Goal: Transaction & Acquisition: Book appointment/travel/reservation

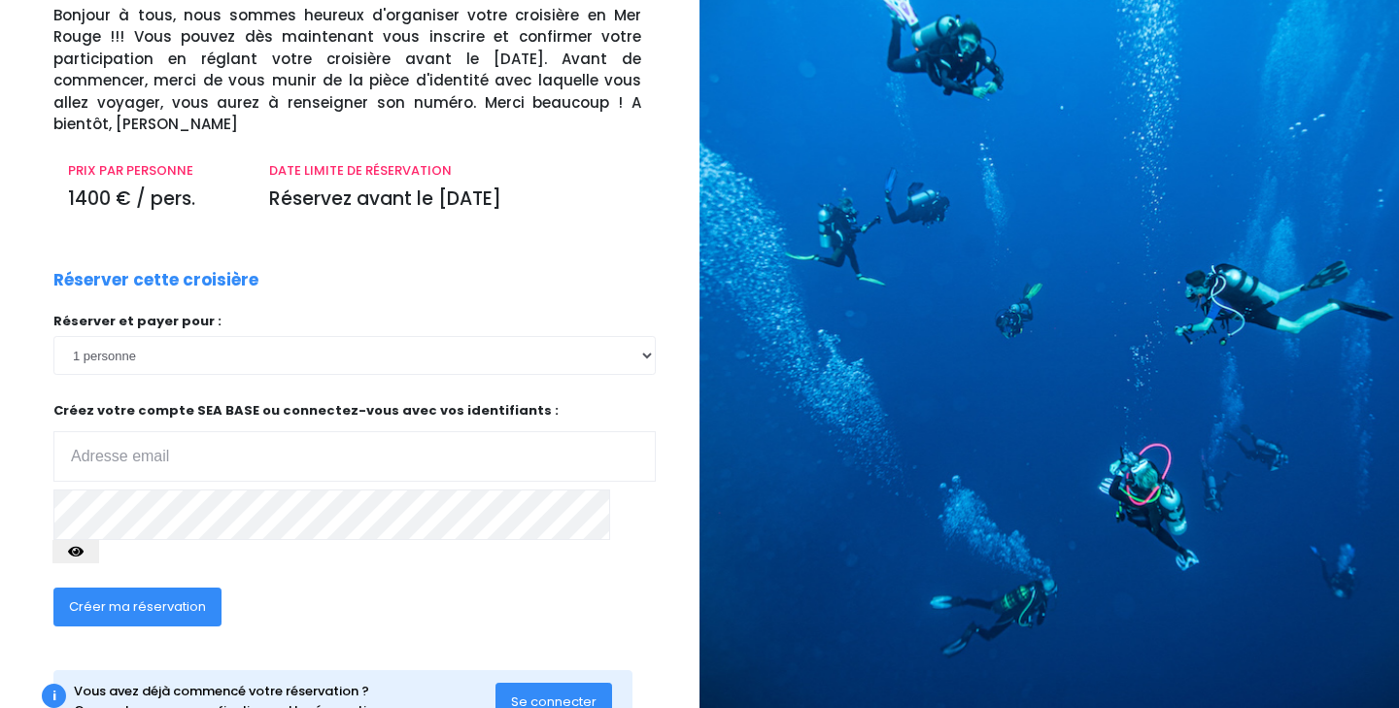
scroll to position [146, 0]
click at [257, 433] on input "email" at bounding box center [354, 455] width 602 height 51
click input "submit" at bounding box center [0, 0] width 0 height 0
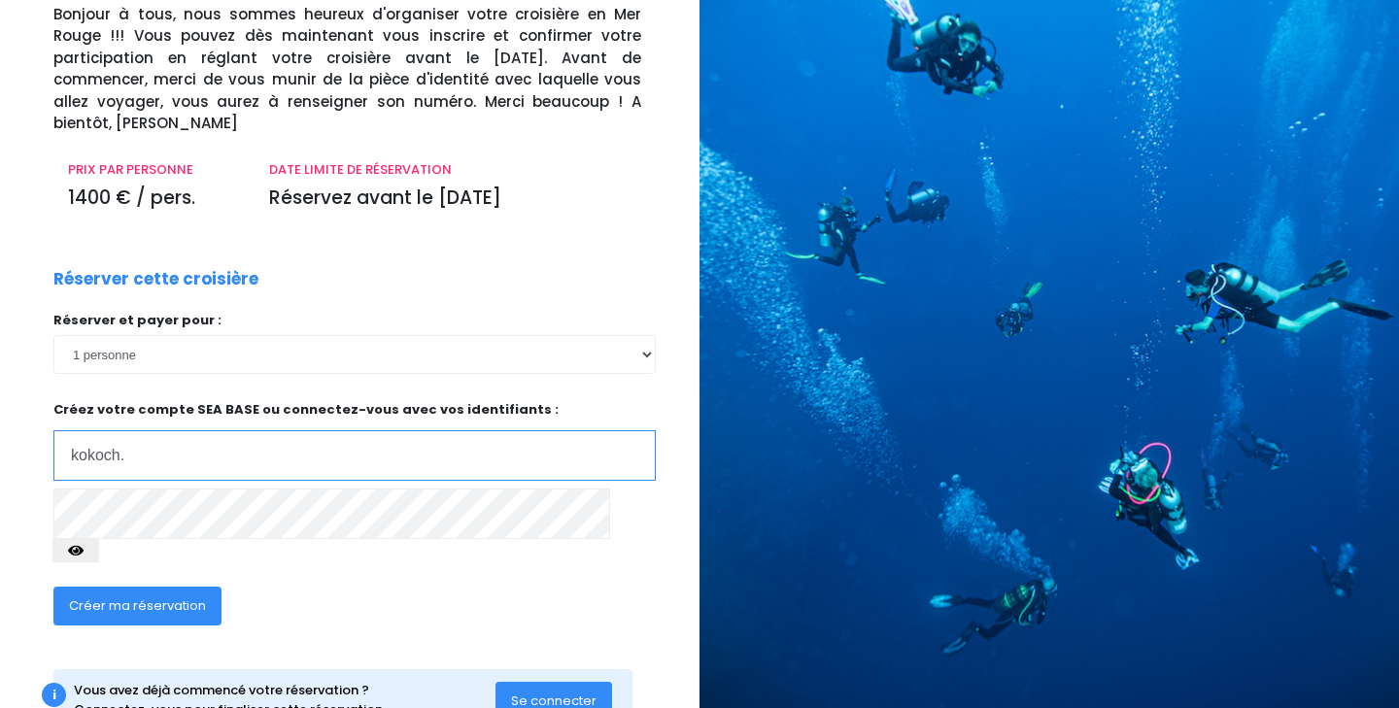
type input "kokoch.jm@gmail.com"
click at [239, 430] on input "[DOMAIN_NAME][EMAIL_ADDRESS][DOMAIN_NAME]" at bounding box center [354, 455] width 602 height 51
click at [84, 551] on icon "button" at bounding box center [76, 551] width 16 height 0
click at [146, 597] on span "Créer ma réservation" at bounding box center [137, 606] width 137 height 18
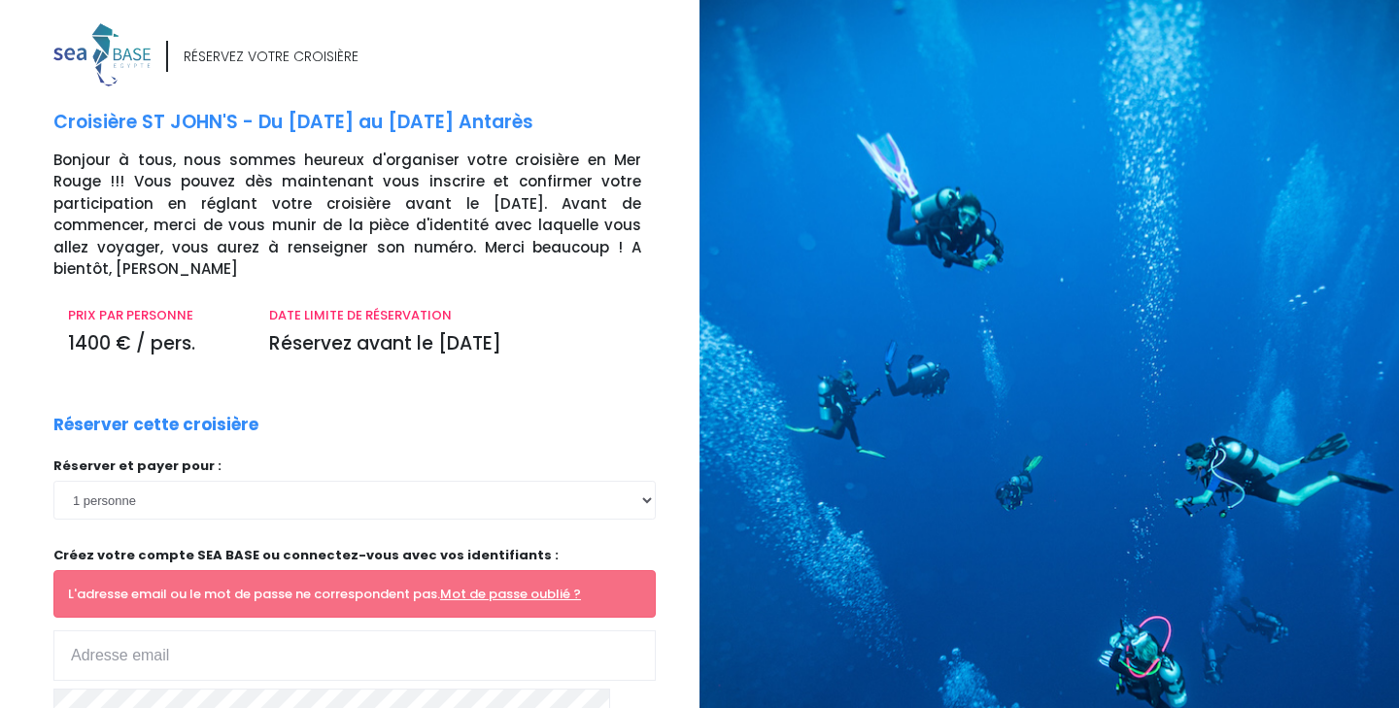
click at [691, 307] on div "RÉSERVEZ VOTRE CROISIÈRE Croisière ST JOHN'S - Du 08/11/25 au 15/11/25 Antarès …" at bounding box center [369, 496] width 661 height 947
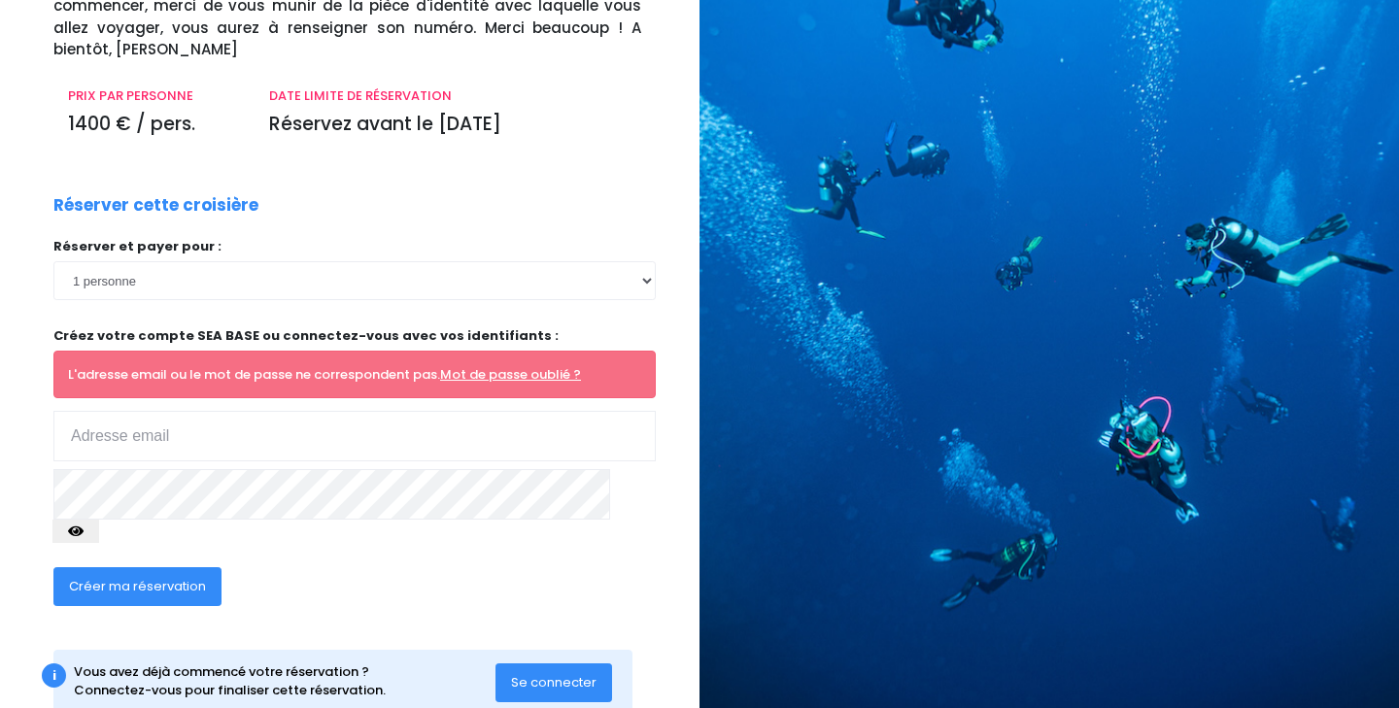
scroll to position [219, 0]
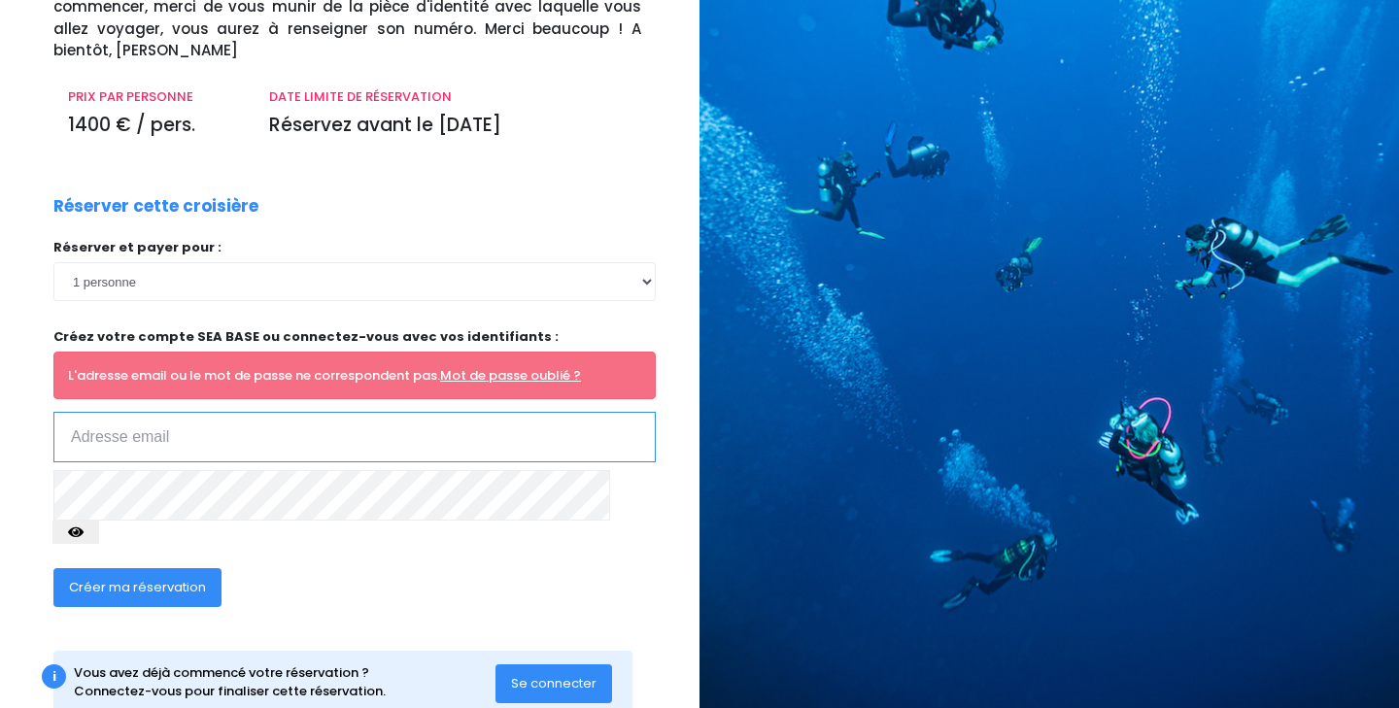
click at [192, 420] on input "email" at bounding box center [354, 437] width 602 height 51
type input "kokoch.jm@gmail.com"
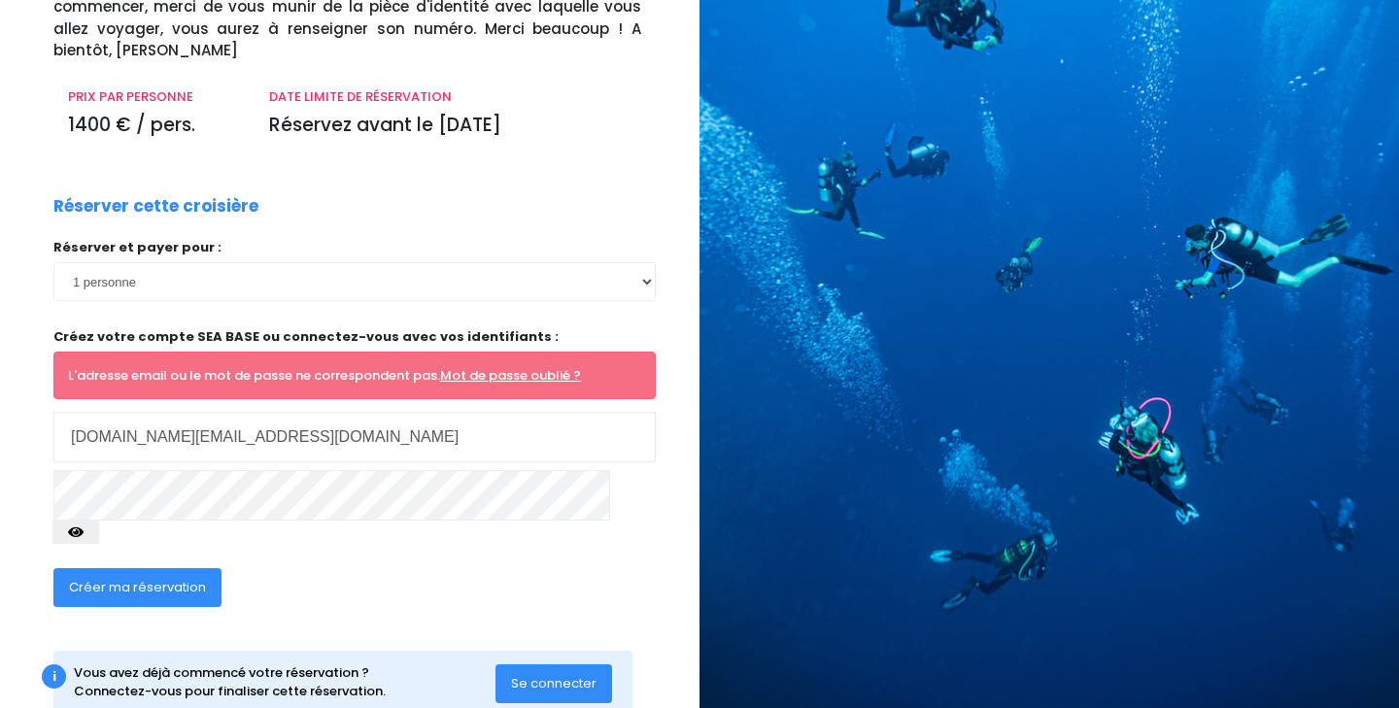
click at [176, 578] on span "Créer ma réservation" at bounding box center [137, 587] width 137 height 18
click at [517, 366] on link "Mot de passe oublié ?" at bounding box center [510, 375] width 141 height 18
click at [156, 502] on div "Réserver et payer pour : 1 personne Créez votre compte SEA BASE ou connectez-vo…" at bounding box center [354, 397] width 602 height 319
click at [159, 500] on div "Réserver et payer pour : 1 personne Créez votre compte SEA BASE ou connectez-vo…" at bounding box center [354, 397] width 602 height 319
click at [498, 366] on link "Mot de passe oublié ?" at bounding box center [510, 375] width 141 height 18
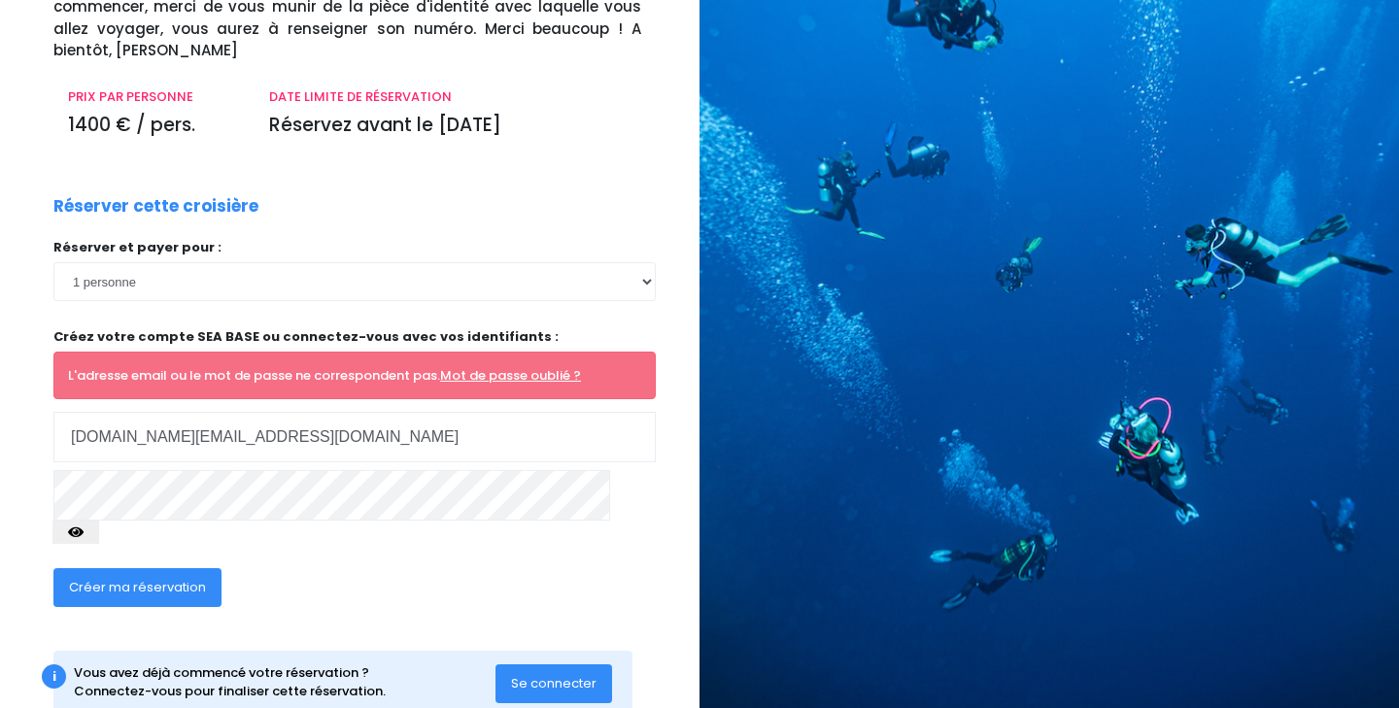
click at [494, 366] on link "Mot de passe oublié ?" at bounding box center [510, 375] width 141 height 18
click at [183, 578] on span "Créer ma réservation" at bounding box center [137, 587] width 137 height 18
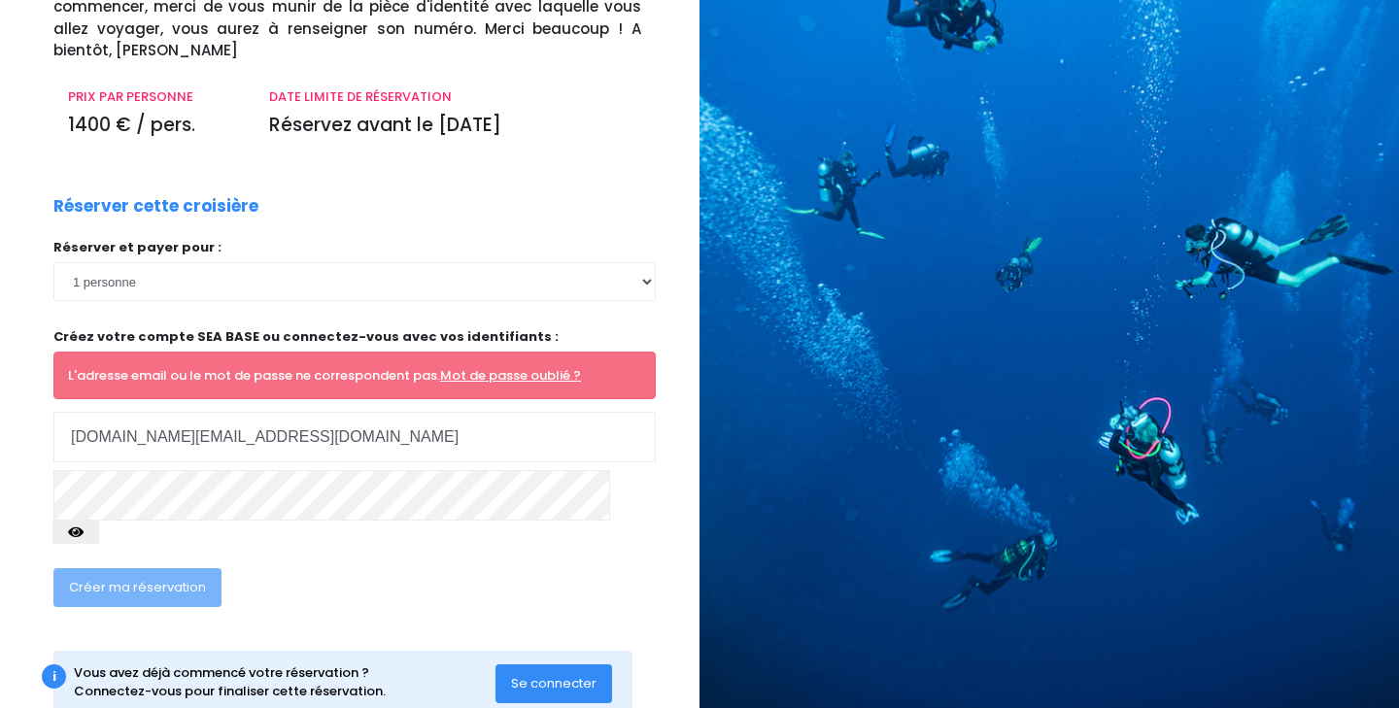
click at [183, 578] on span "Créer ma réservation" at bounding box center [137, 587] width 137 height 18
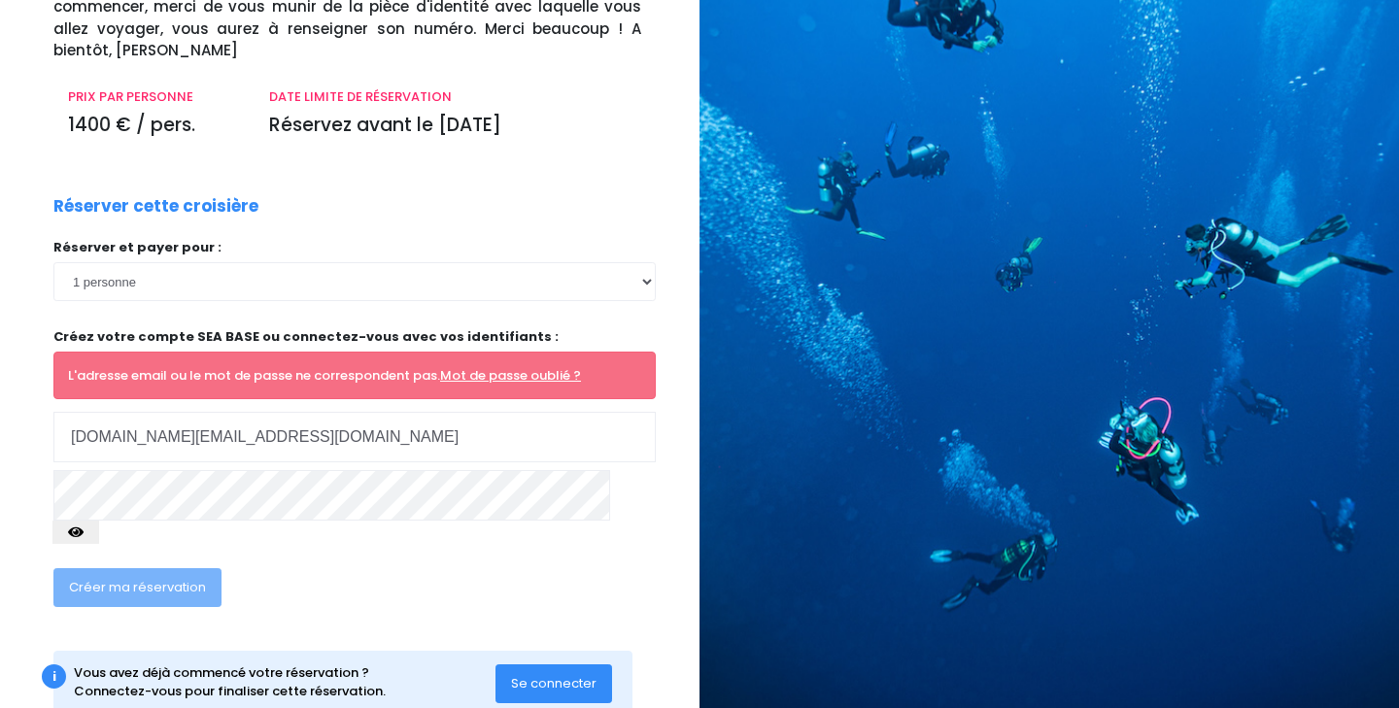
click at [183, 578] on span "Créer ma réservation" at bounding box center [137, 587] width 137 height 18
click at [551, 674] on span "Se connecter" at bounding box center [553, 683] width 85 height 18
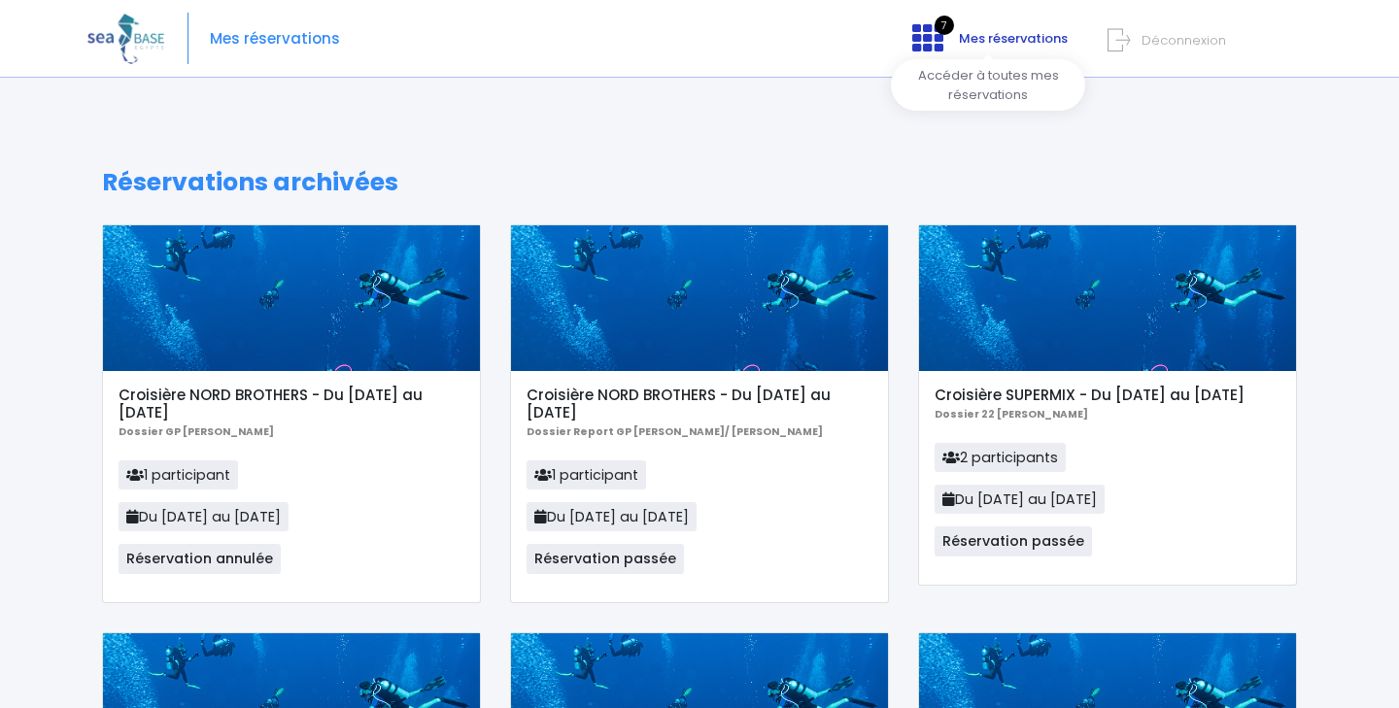
click at [941, 29] on span "7" at bounding box center [944, 25] width 19 height 19
click at [275, 39] on span "Mes réservations" at bounding box center [275, 39] width 130 height 0
click at [104, 42] on img at bounding box center [125, 39] width 77 height 50
click at [293, 22] on div "Mes réservations 7 Mes réservations Déconnexion" at bounding box center [684, 39] width 1195 height 78
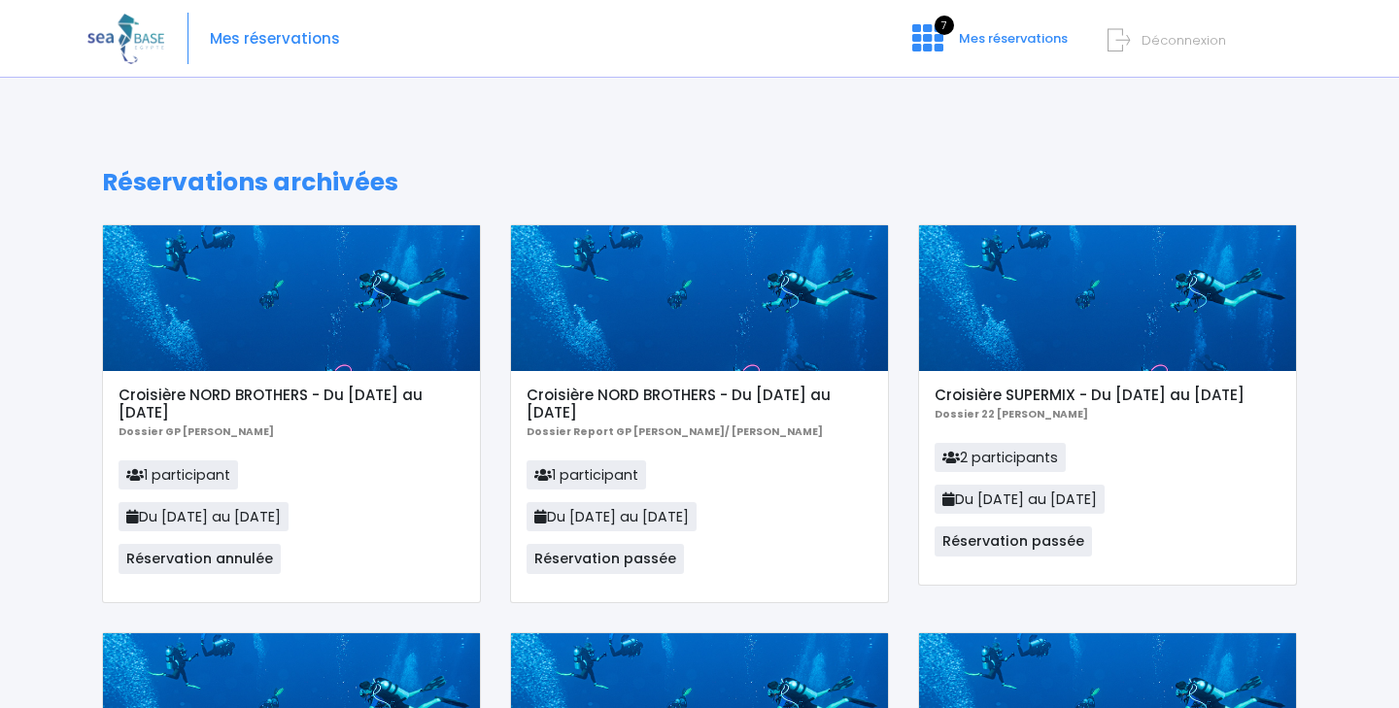
click at [283, 56] on div "Mes réservations 7 Mes réservations Déconnexion" at bounding box center [684, 39] width 1195 height 78
click at [271, 67] on div "Mes réservations 7 Mes réservations Déconnexion" at bounding box center [684, 39] width 1195 height 78
click at [271, 49] on div "Mes réservations 7 Mes réservations Déconnexion" at bounding box center [684, 39] width 1195 height 78
click at [128, 40] on img at bounding box center [125, 39] width 77 height 50
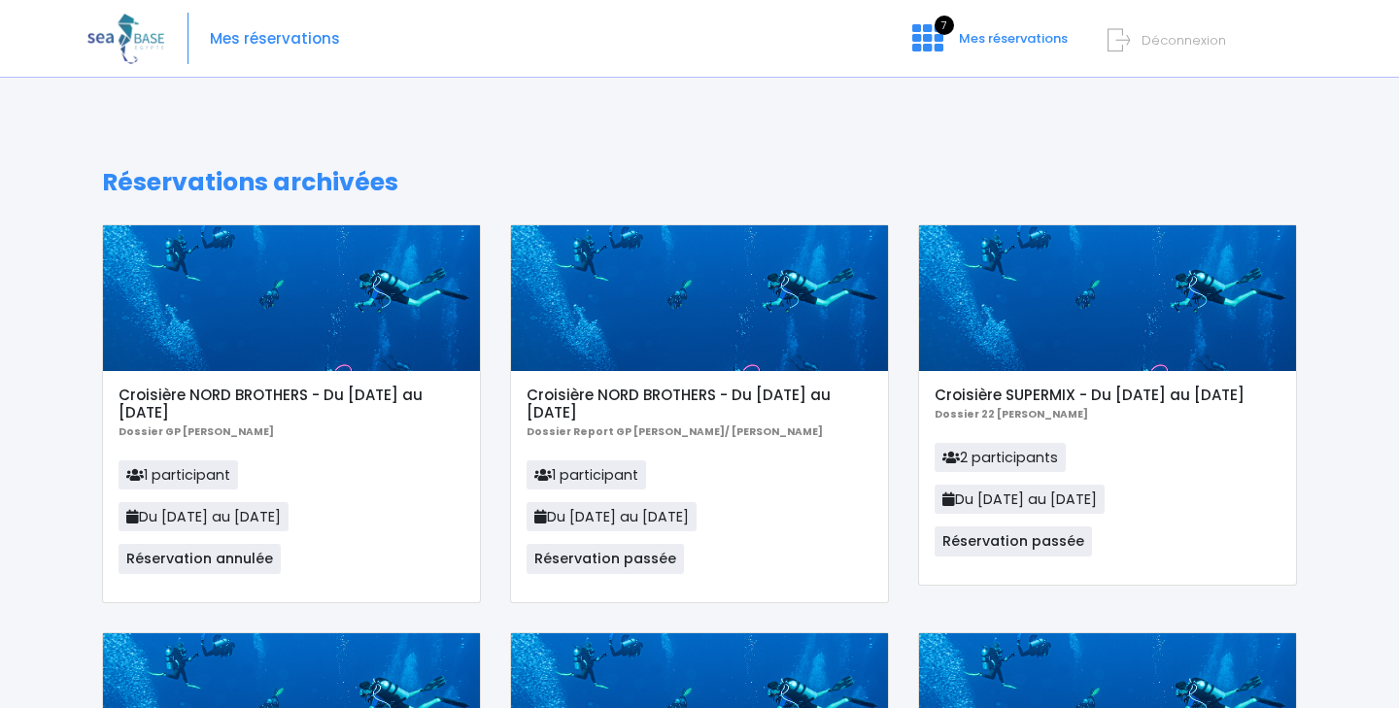
click at [128, 40] on img at bounding box center [125, 39] width 77 height 50
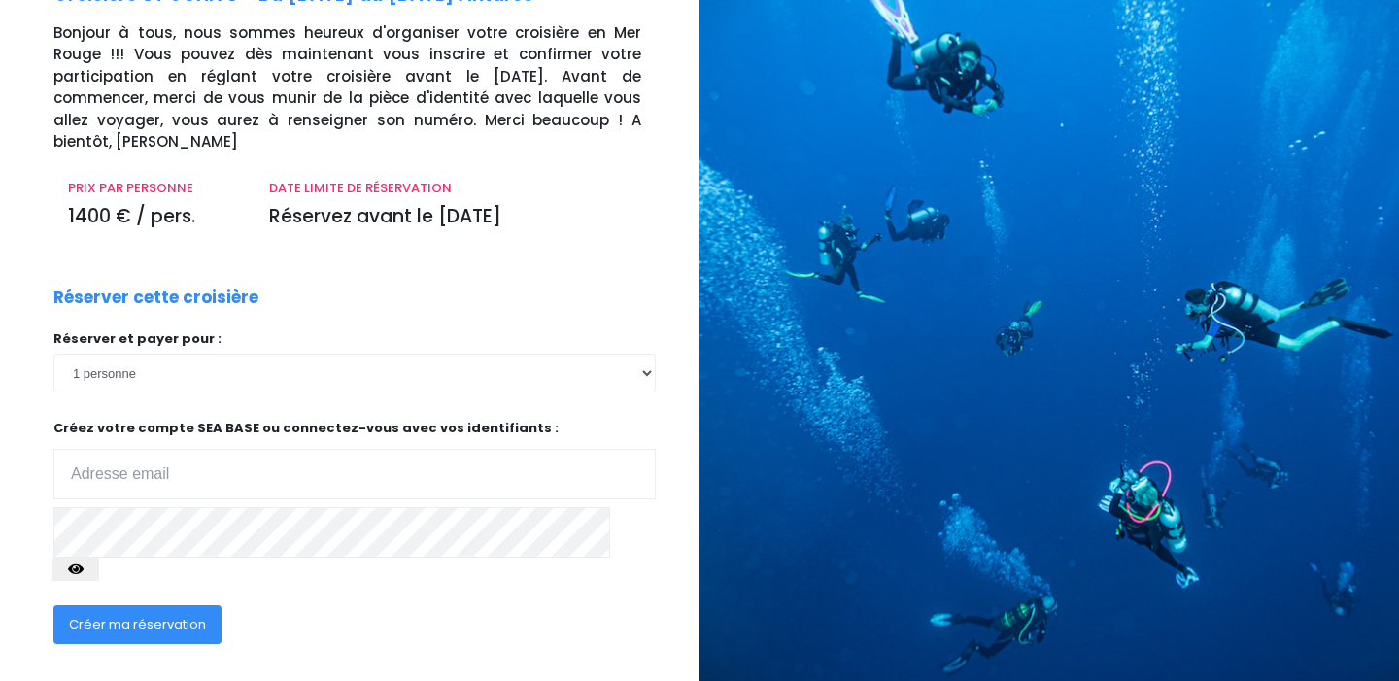
scroll to position [157, 0]
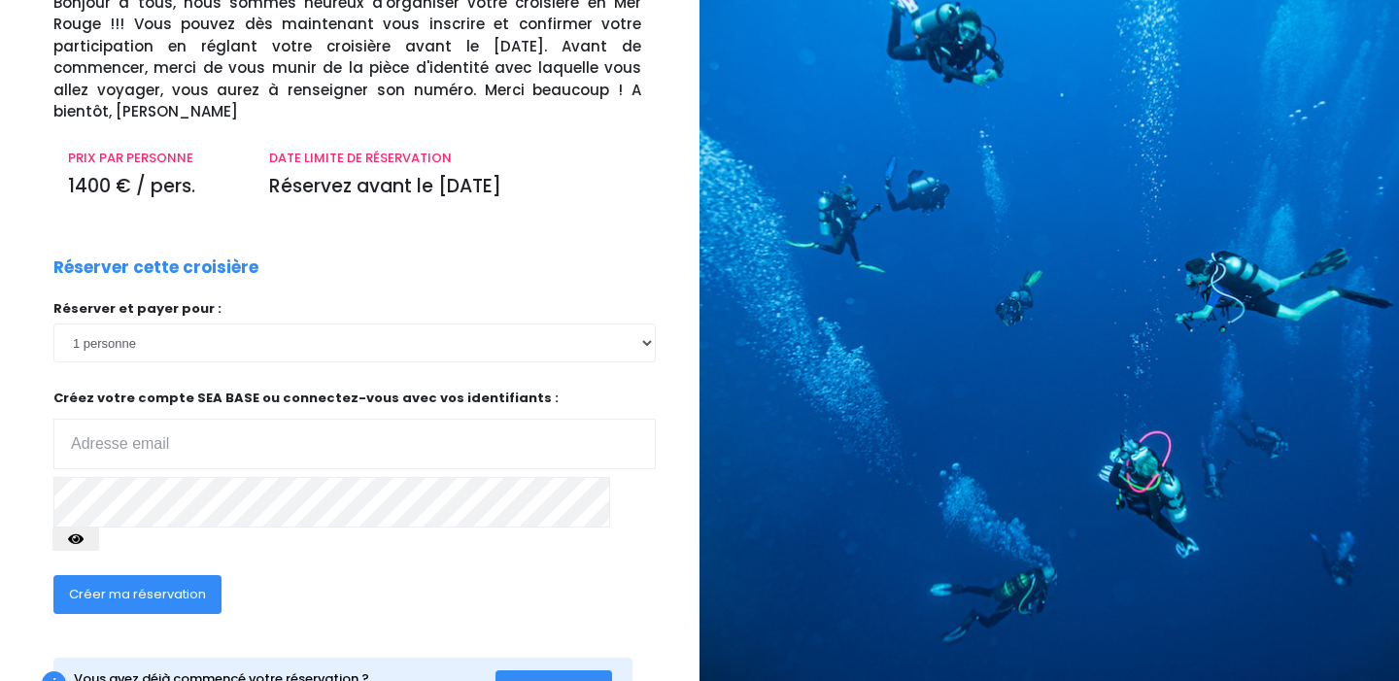
click at [312, 421] on input "email" at bounding box center [354, 444] width 602 height 51
click at [300, 419] on input "email" at bounding box center [354, 444] width 602 height 51
type input "kokoch.jm@gmail.com"
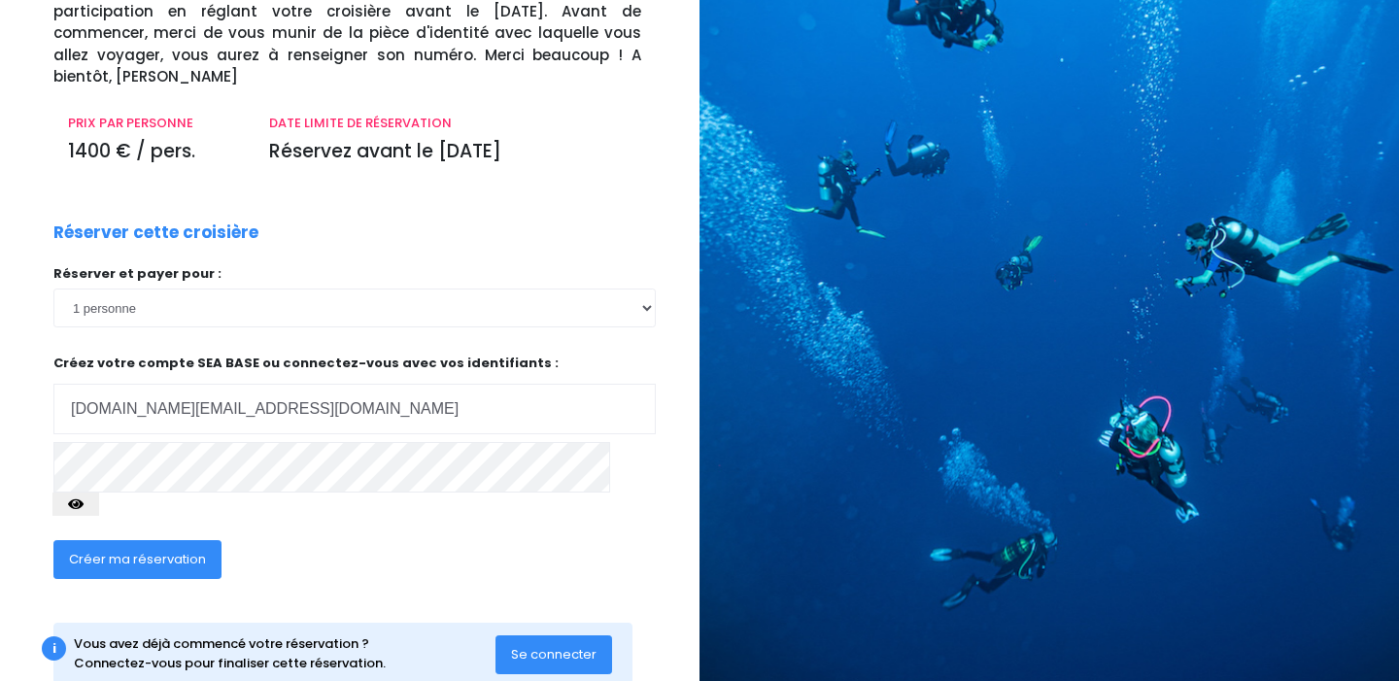
scroll to position [191, 0]
click at [658, 435] on div "Réserver cette croisière Réserver et payer pour : 1 personne Créez votre compte…" at bounding box center [354, 413] width 631 height 383
click at [84, 505] on icon "button" at bounding box center [76, 505] width 16 height 0
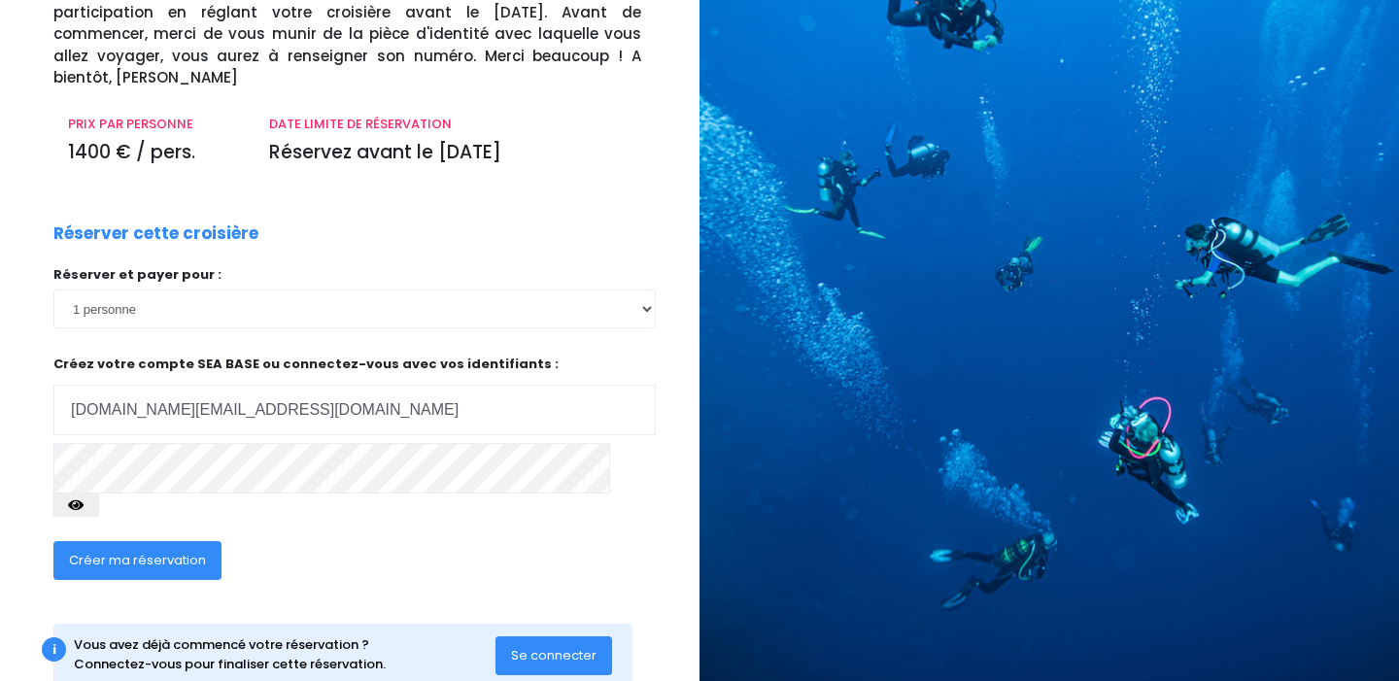
click at [99, 494] on button "button" at bounding box center [75, 505] width 47 height 23
click at [564, 646] on span "Se connecter" at bounding box center [553, 655] width 85 height 18
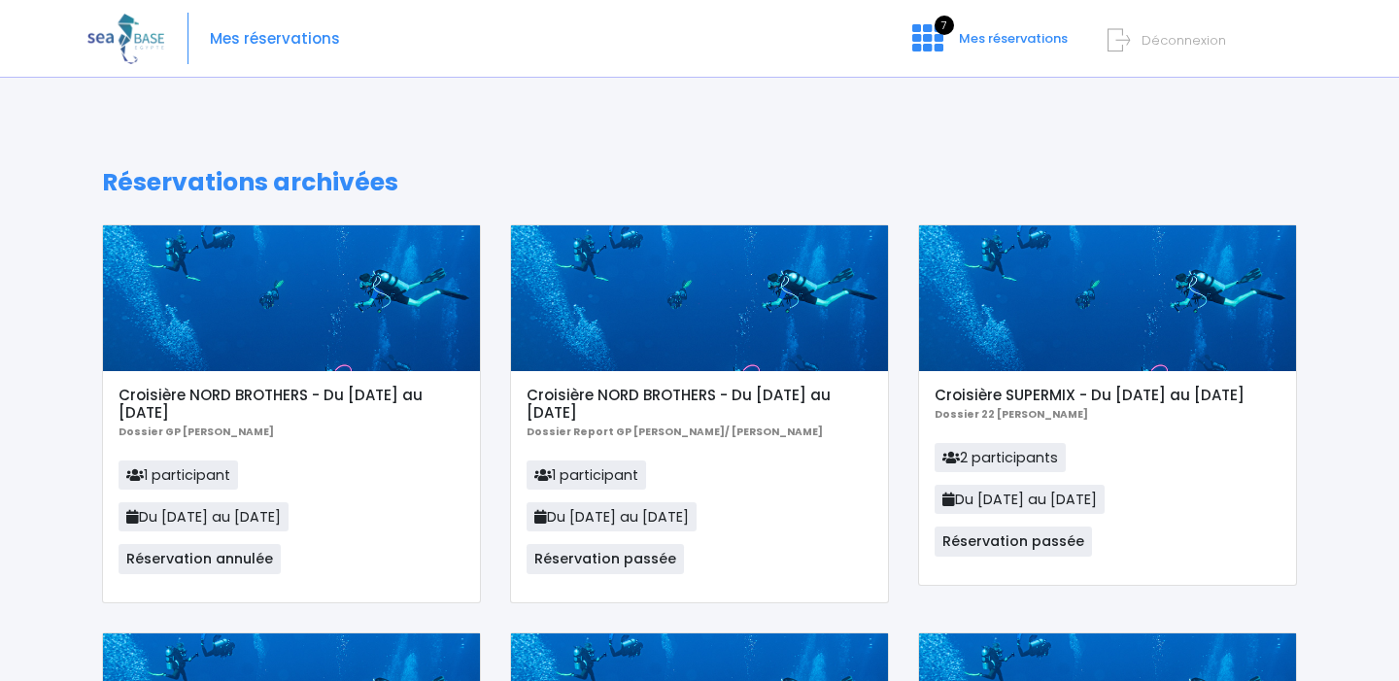
click at [934, 36] on icon at bounding box center [927, 37] width 31 height 31
click at [239, 39] on span "Mes réservations" at bounding box center [275, 39] width 130 height 0
click at [160, 38] on img at bounding box center [125, 39] width 77 height 50
click at [106, 42] on img at bounding box center [125, 39] width 77 height 50
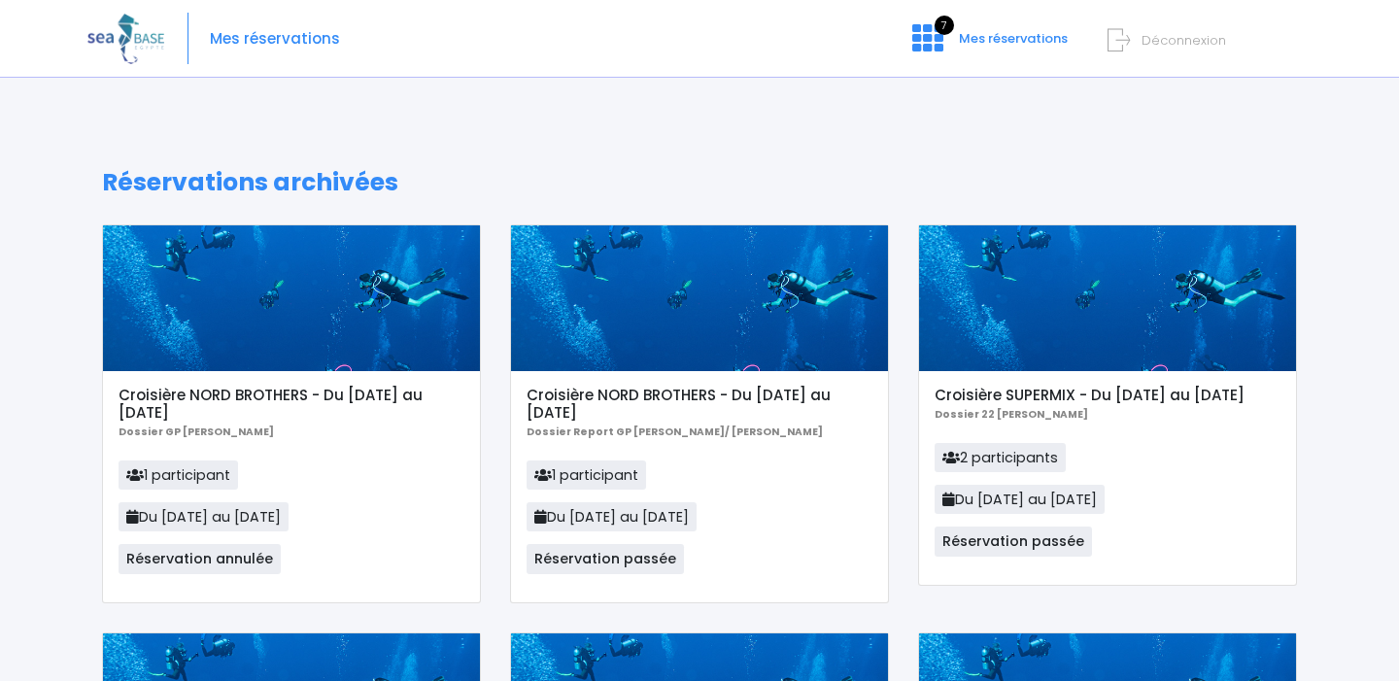
click at [106, 42] on img at bounding box center [125, 39] width 77 height 50
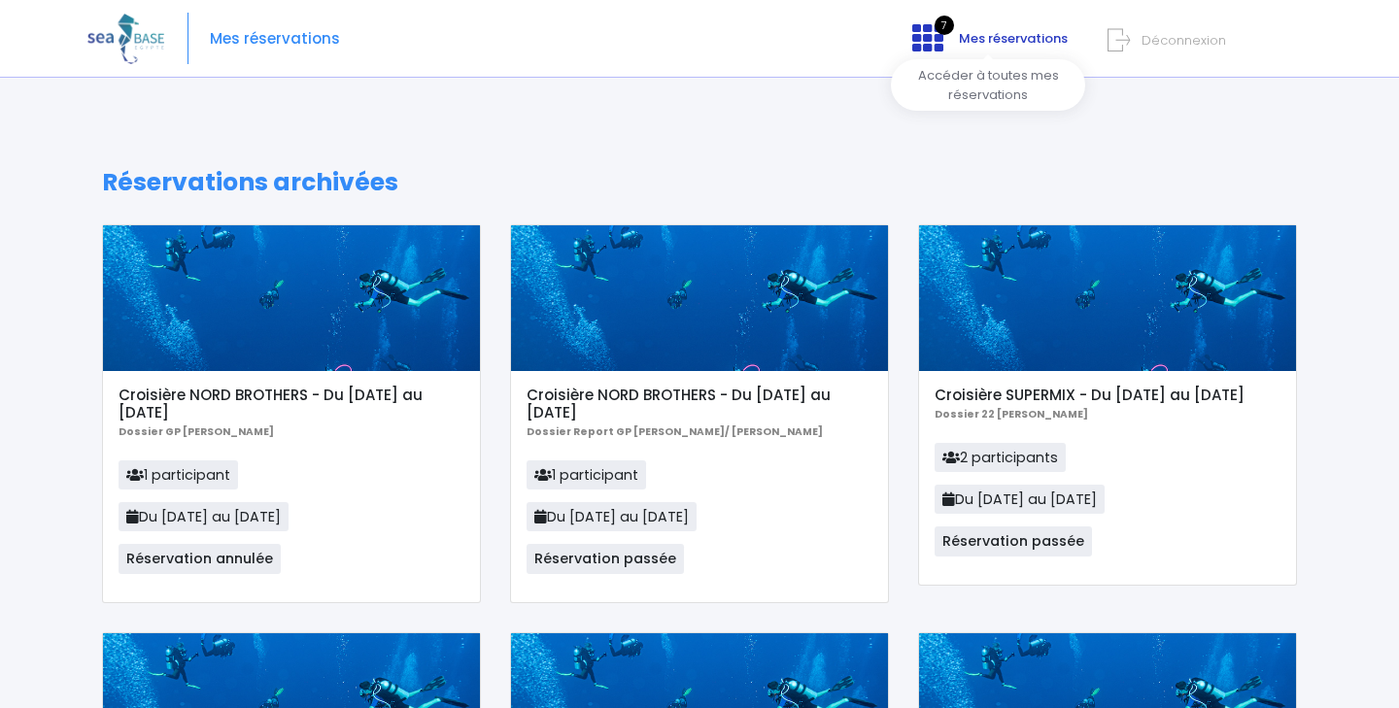
click at [1017, 44] on span "Mes réservations" at bounding box center [1013, 38] width 109 height 18
click at [151, 30] on img at bounding box center [125, 39] width 77 height 50
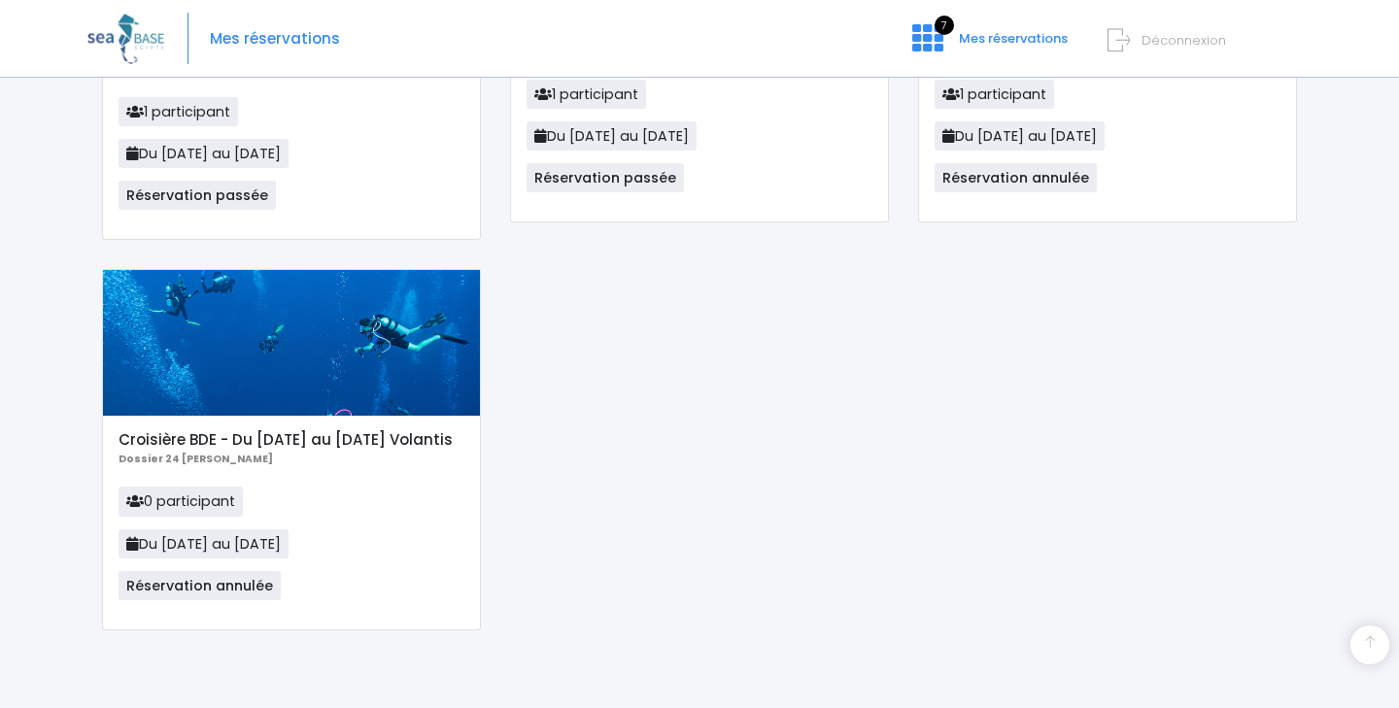
scroll to position [785, 0]
click at [1363, 656] on div at bounding box center [1369, 645] width 39 height 39
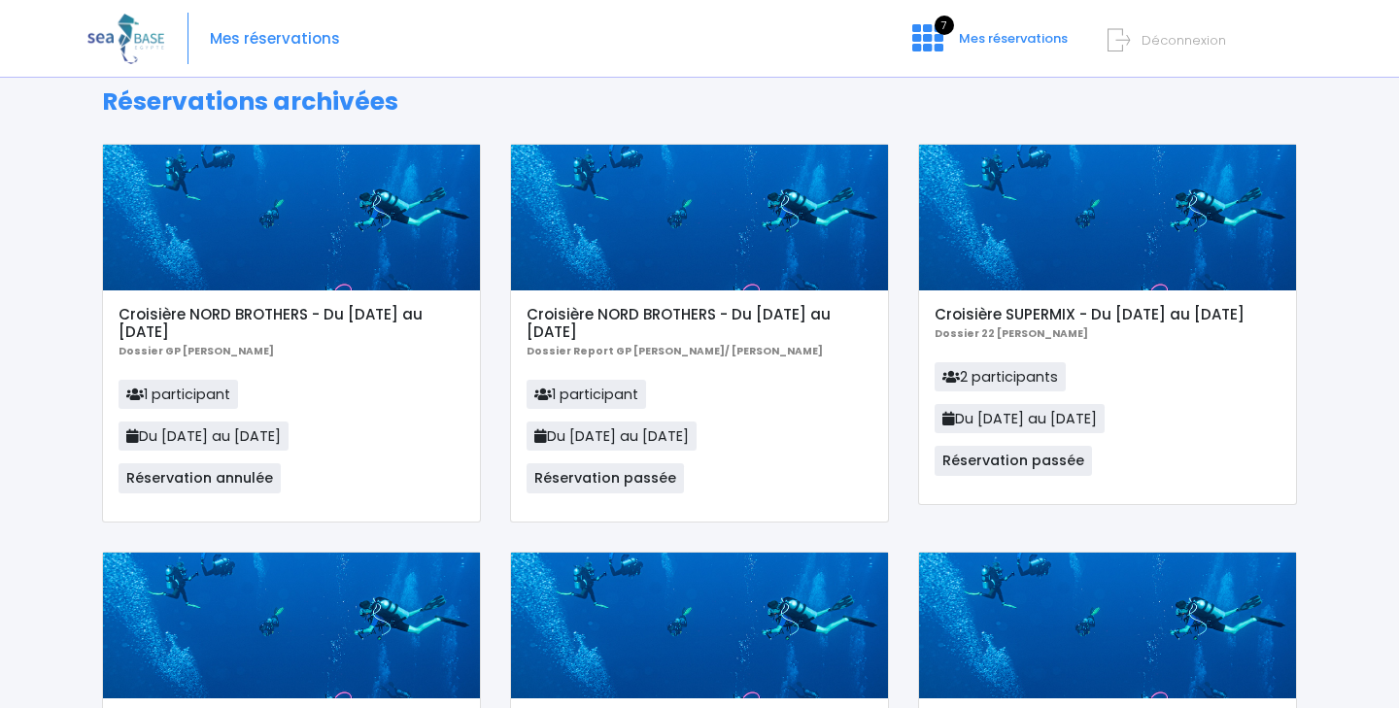
scroll to position [0, 0]
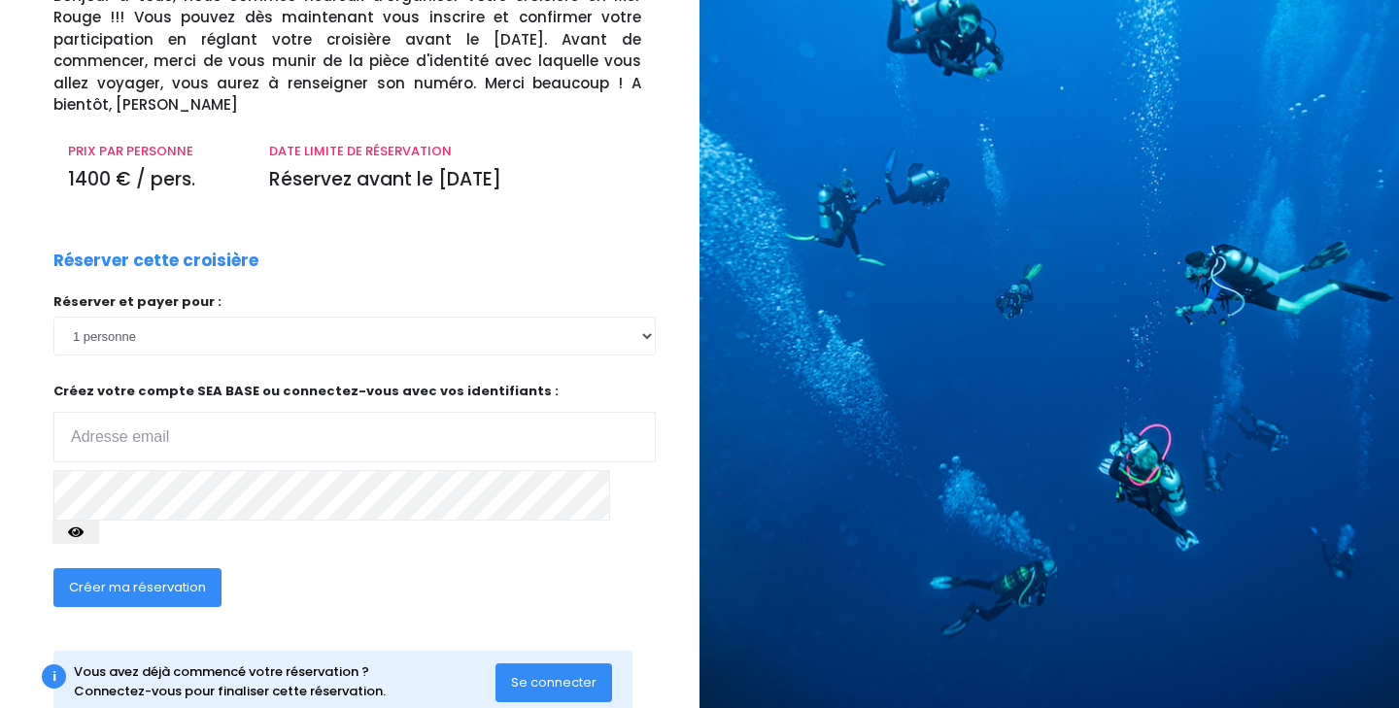
scroll to position [164, 0]
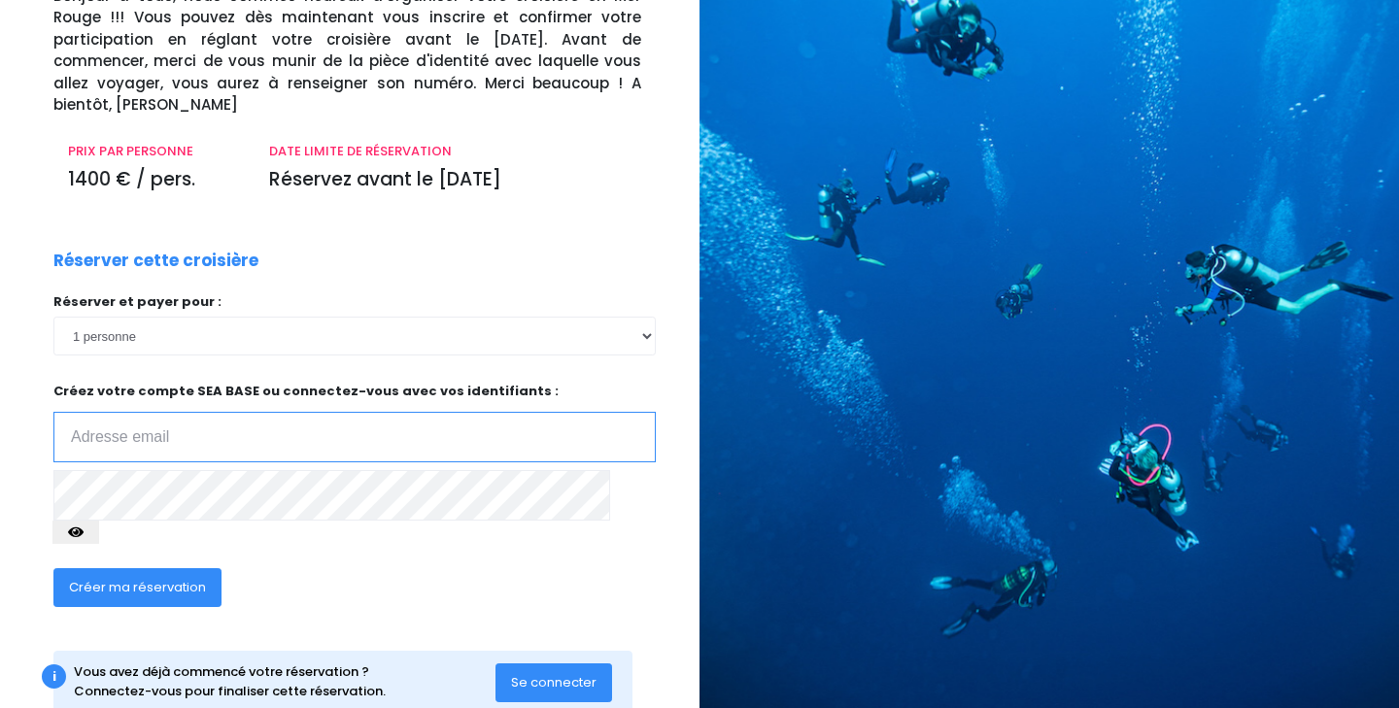
click at [149, 412] on input "email" at bounding box center [354, 437] width 602 height 51
type input "kokoch.jm@gmail.com"
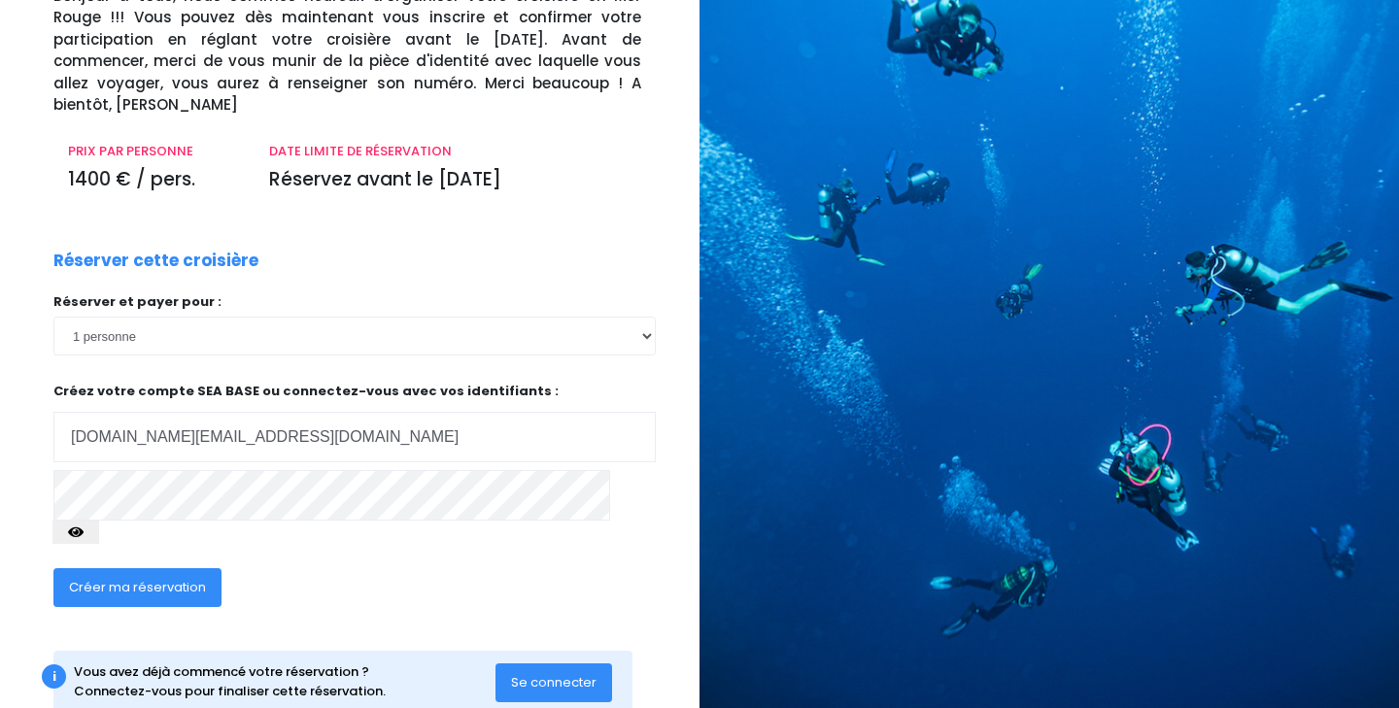
click at [99, 521] on button "button" at bounding box center [75, 532] width 47 height 23
click at [197, 578] on span "Créer ma réservation" at bounding box center [137, 587] width 137 height 18
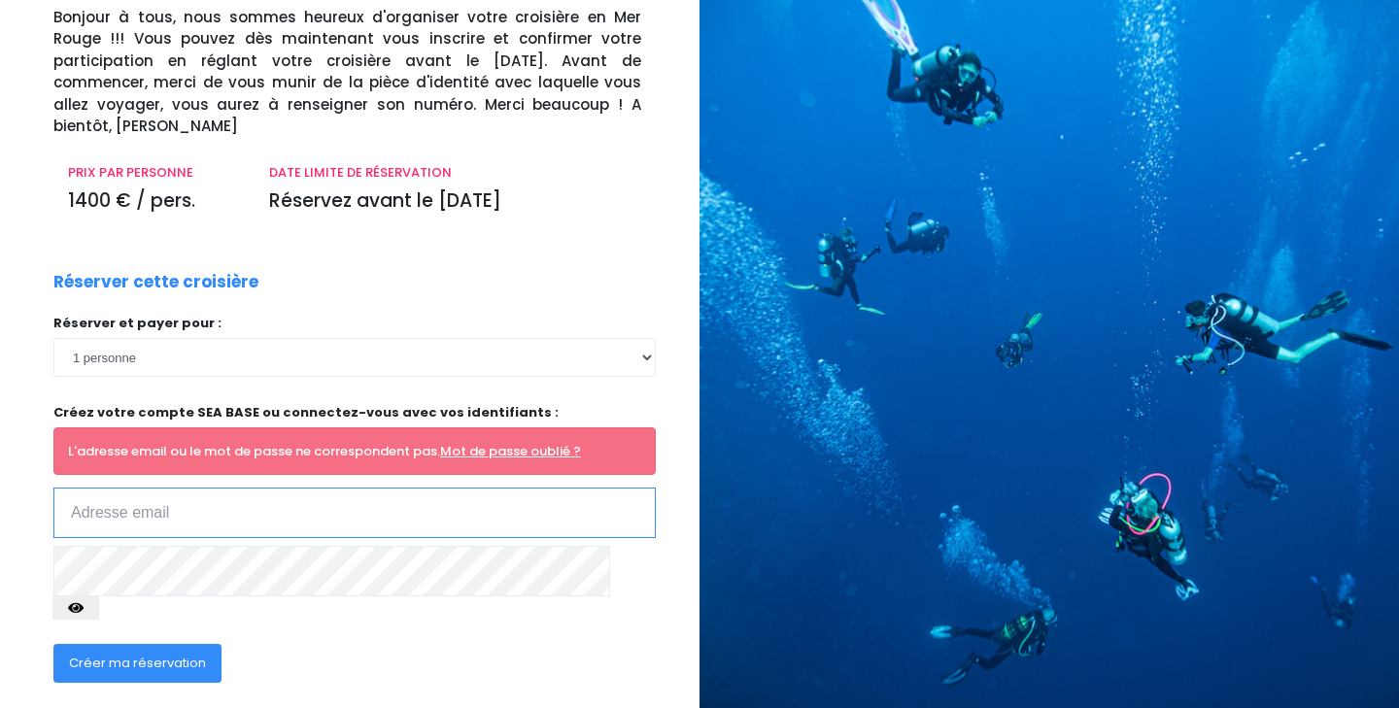
scroll to position [144, 0]
click at [321, 491] on input "email" at bounding box center [354, 512] width 602 height 51
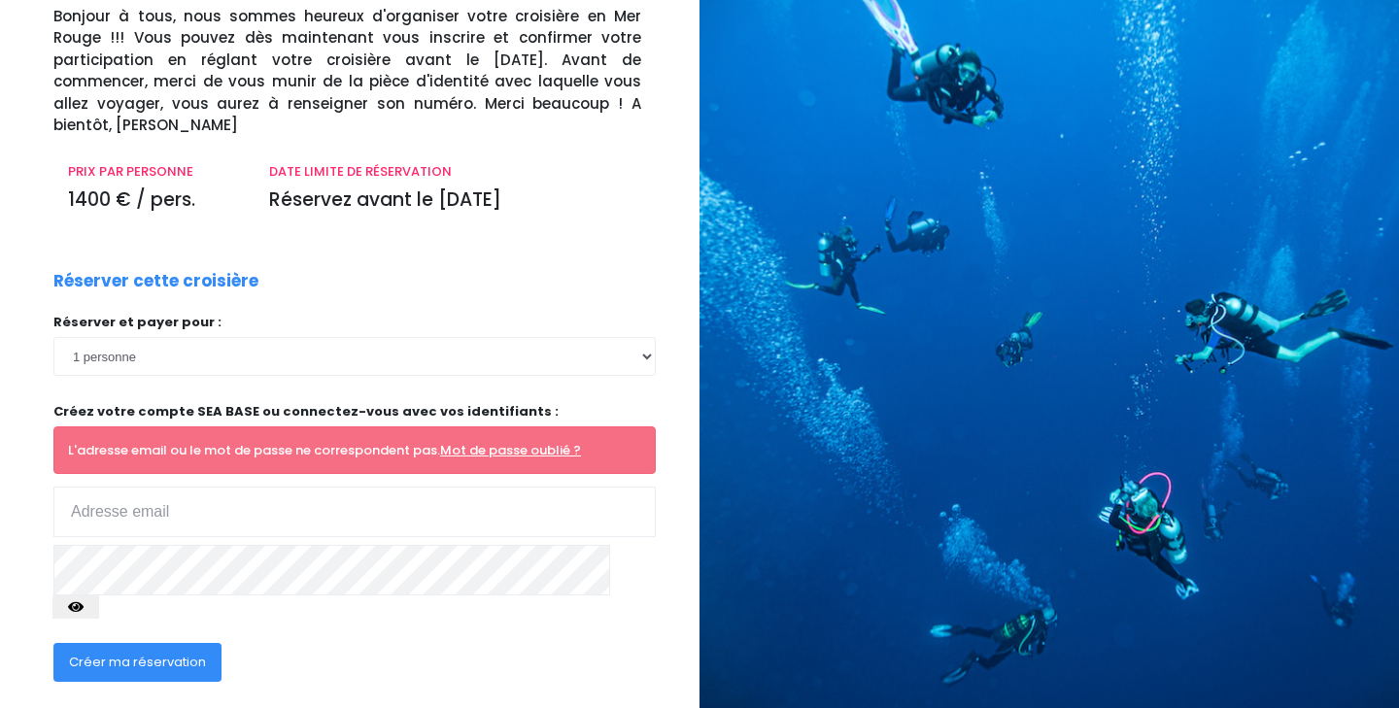
click at [526, 441] on link "Mot de passe oublié ?" at bounding box center [510, 450] width 141 height 18
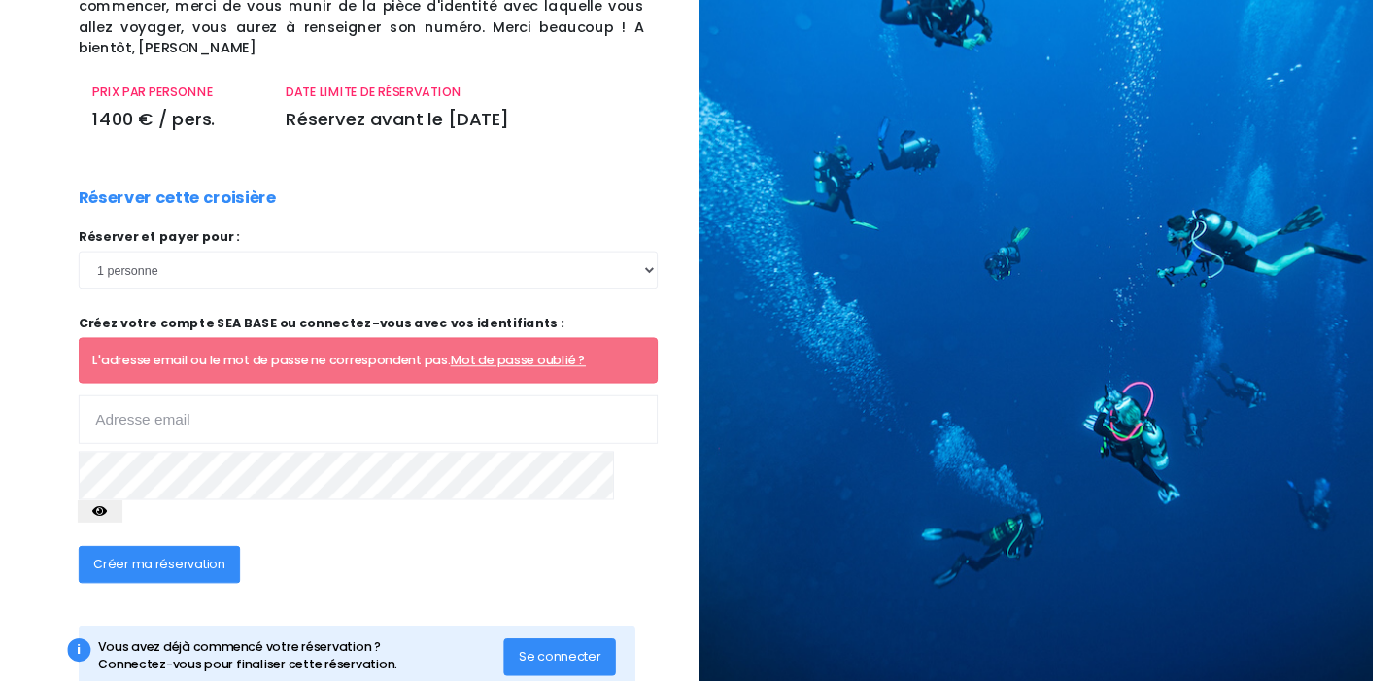
scroll to position [219, 0]
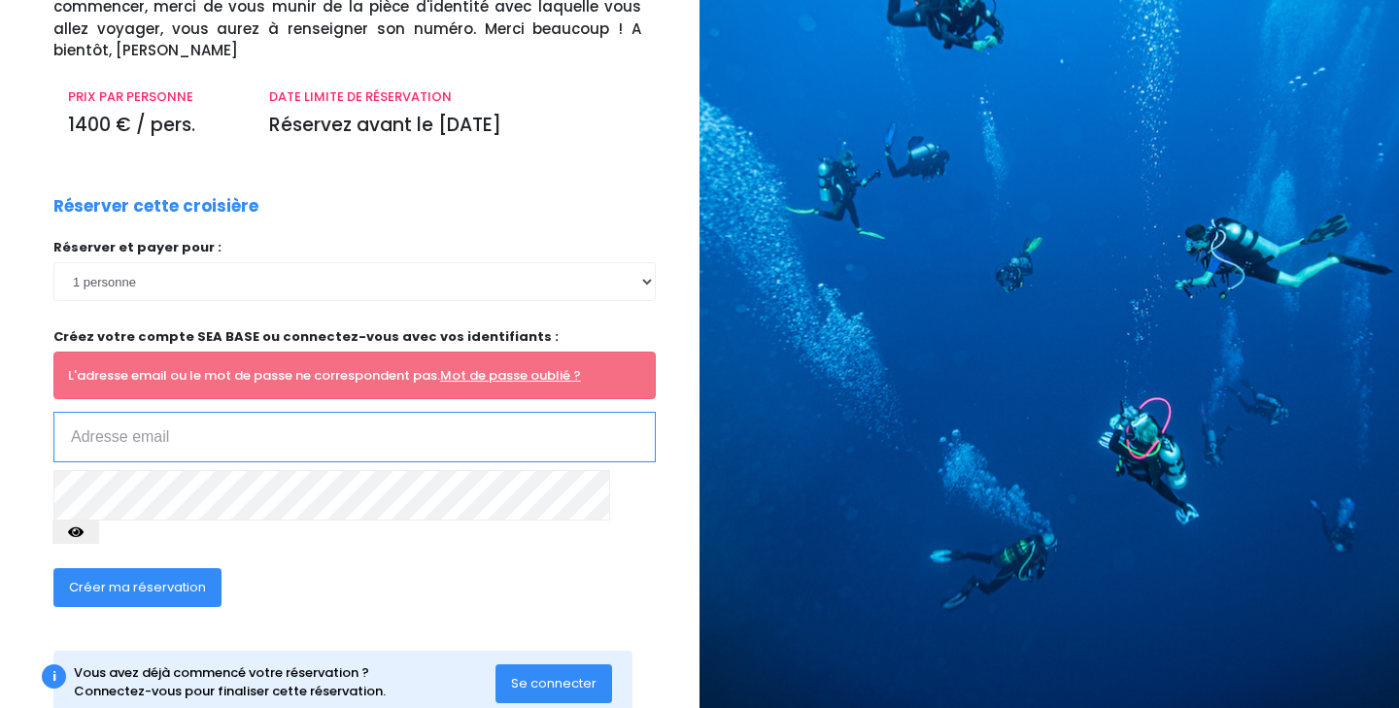
click at [78, 423] on input "email" at bounding box center [354, 437] width 602 height 51
type input "[DOMAIN_NAME][EMAIL_ADDRESS][DOMAIN_NAME]"
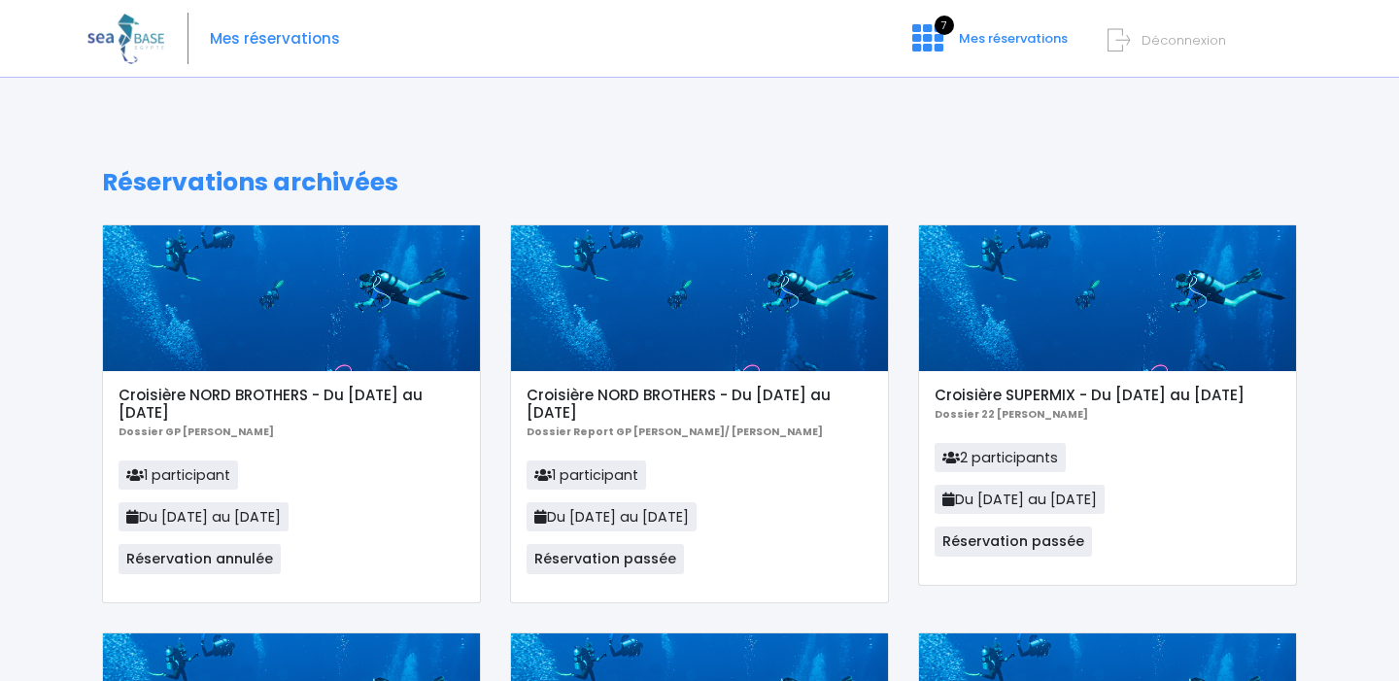
click at [135, 43] on img at bounding box center [125, 39] width 77 height 50
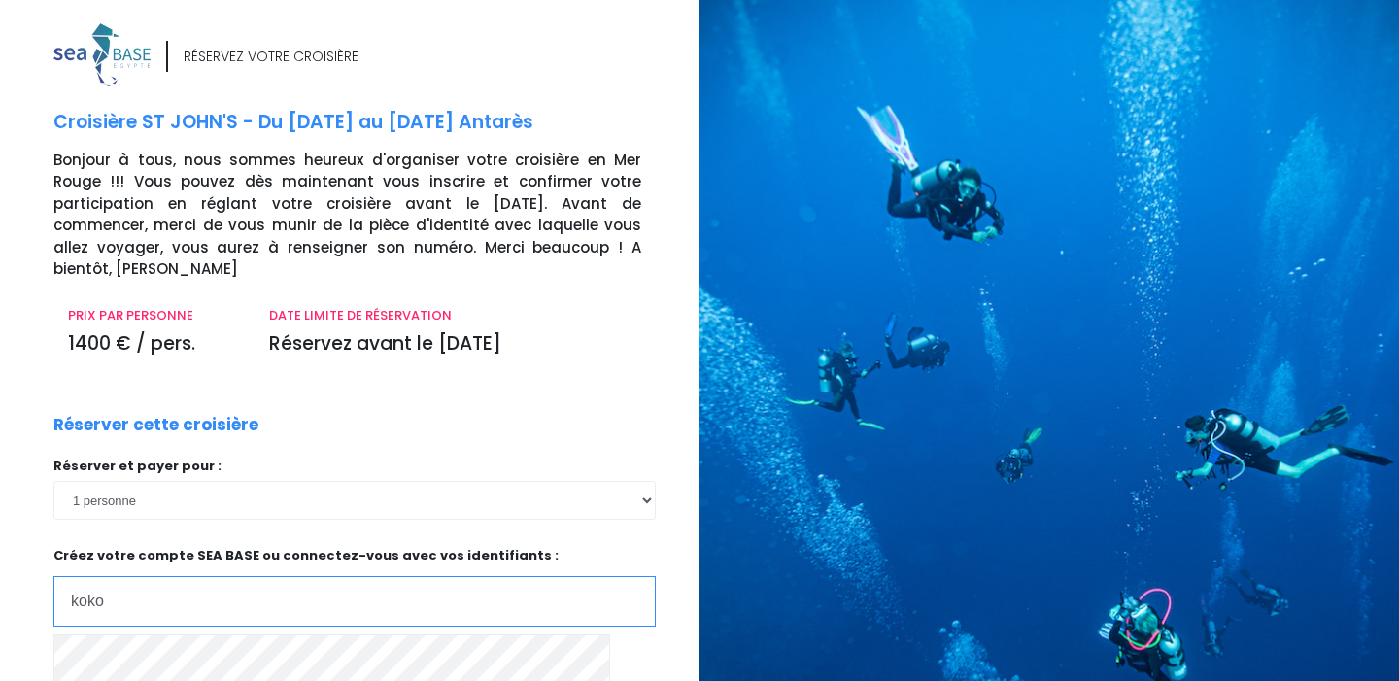
type input "[DOMAIN_NAME][EMAIL_ADDRESS][DOMAIN_NAME]"
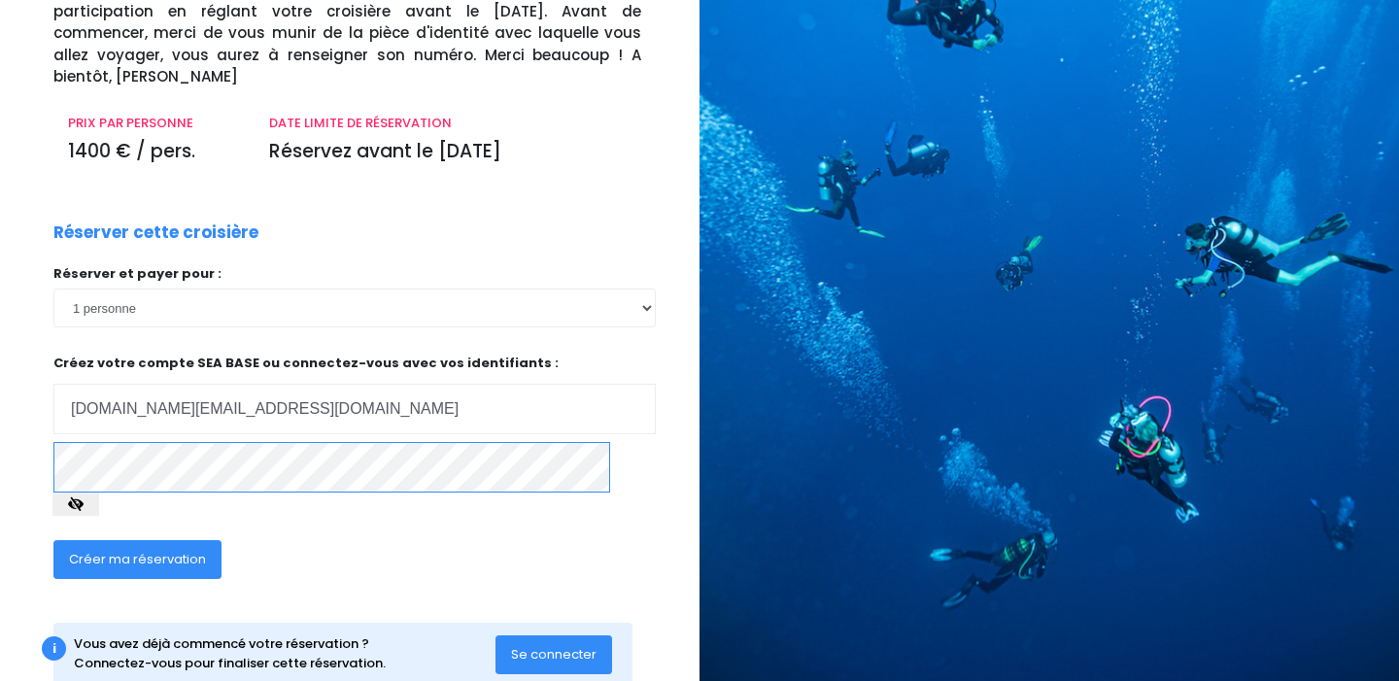
scroll to position [191, 0]
click at [164, 551] on span "Créer ma réservation" at bounding box center [137, 560] width 137 height 18
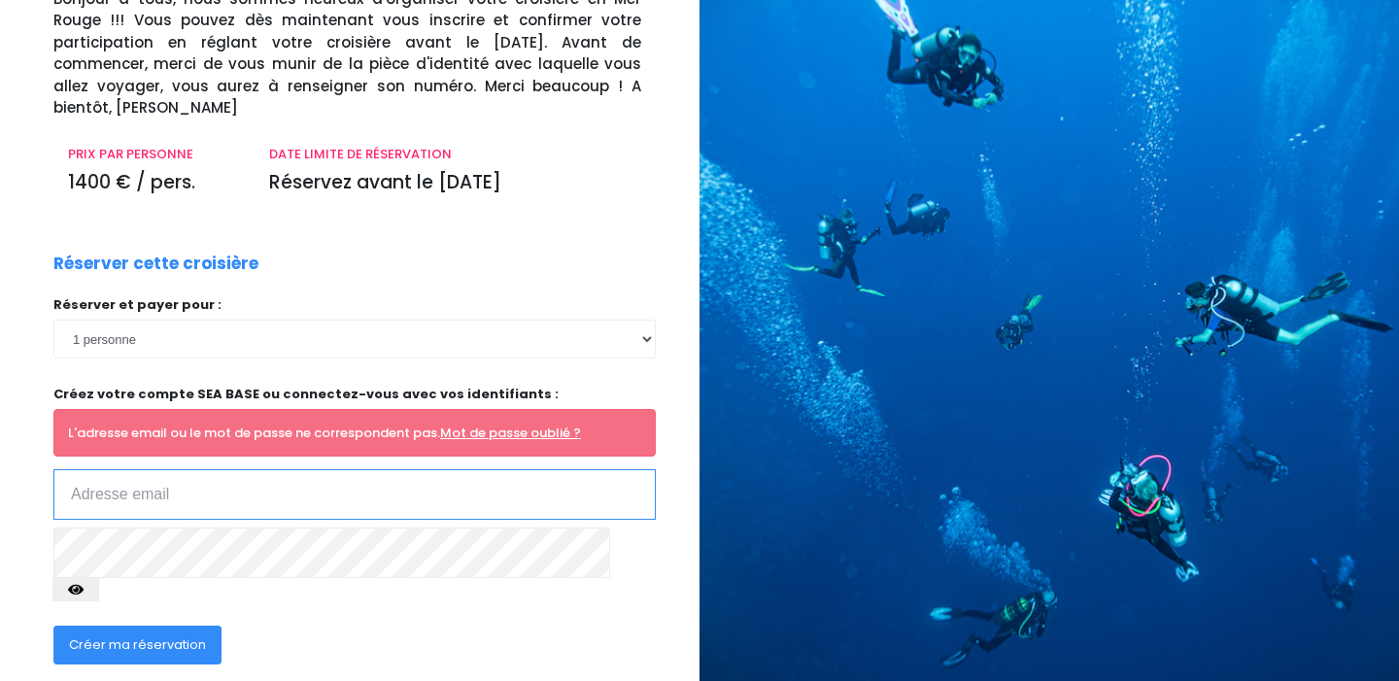
scroll to position [186, 0]
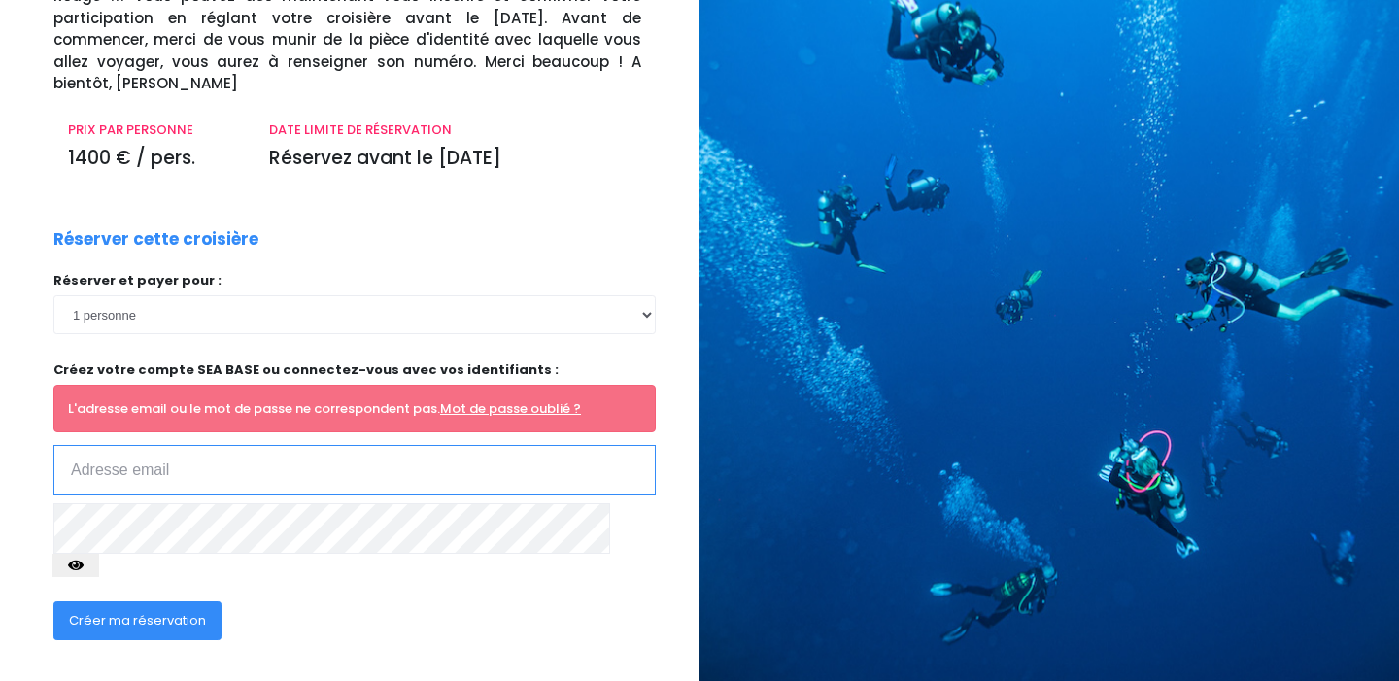
click at [289, 449] on input "email" at bounding box center [354, 470] width 602 height 51
